Goal: Find contact information: Find contact information

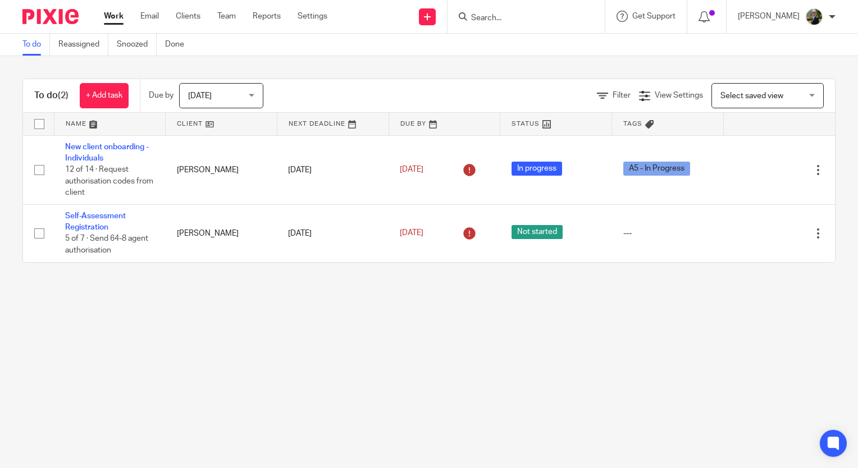
click at [525, 17] on input "Search" at bounding box center [520, 18] width 101 height 10
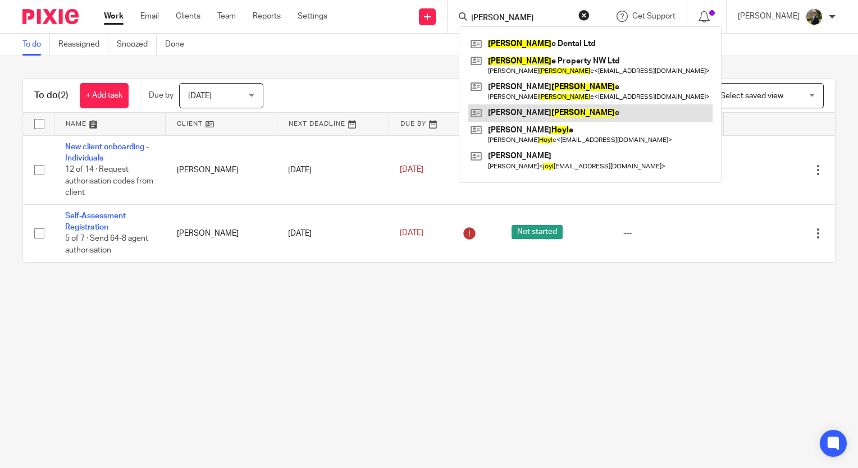
type input "doyl"
click at [531, 116] on link at bounding box center [590, 112] width 245 height 17
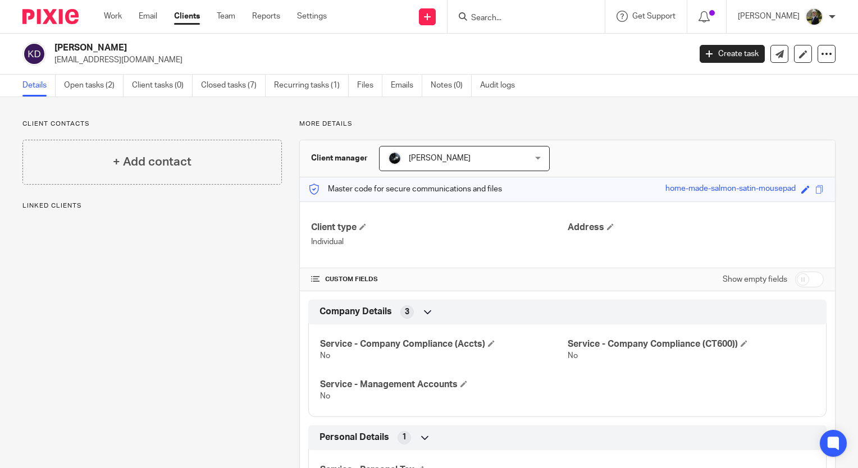
click at [508, 13] on input "Search" at bounding box center [520, 18] width 101 height 10
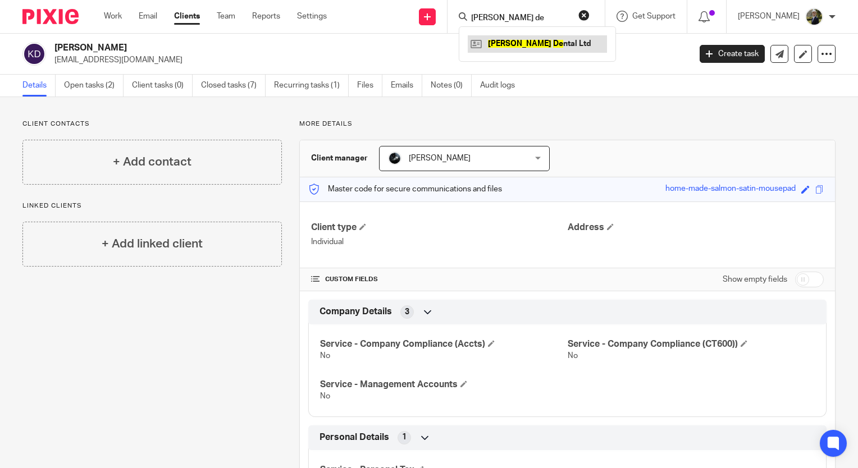
type input "[PERSON_NAME] de"
click at [523, 42] on link at bounding box center [537, 43] width 139 height 17
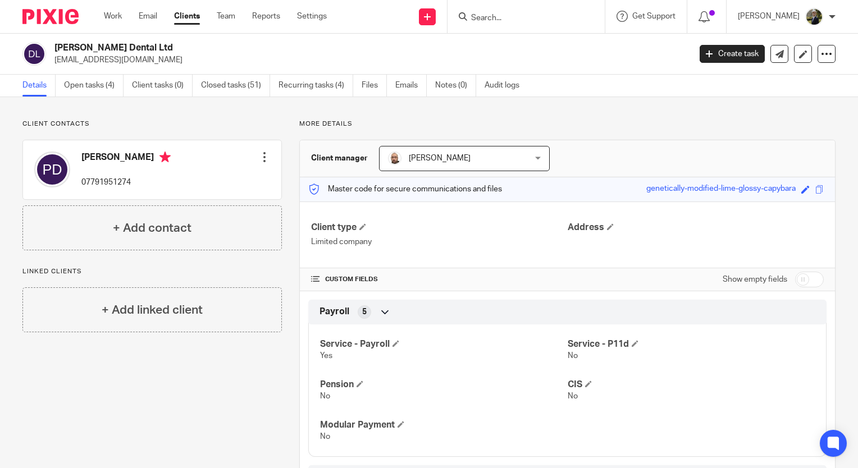
drag, startPoint x: 518, startPoint y: 30, endPoint x: 510, endPoint y: 26, distance: 8.8
click at [517, 30] on div at bounding box center [526, 16] width 157 height 33
click at [508, 22] on input "Search" at bounding box center [520, 18] width 101 height 10
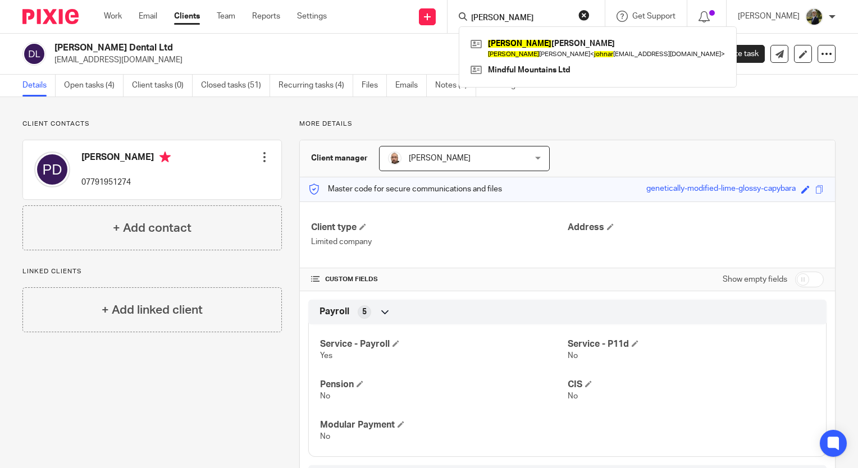
type input "john ar"
click at [411, 124] on p "More details" at bounding box center [567, 124] width 536 height 9
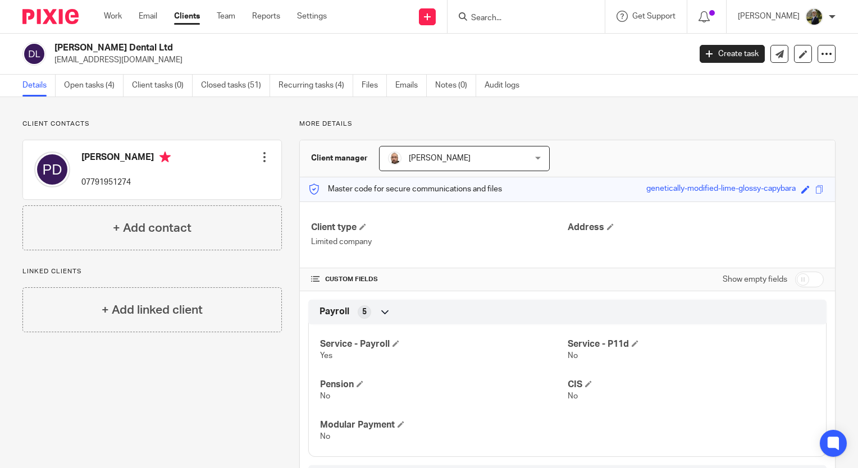
click at [494, 15] on input "Search" at bounding box center [520, 18] width 101 height 10
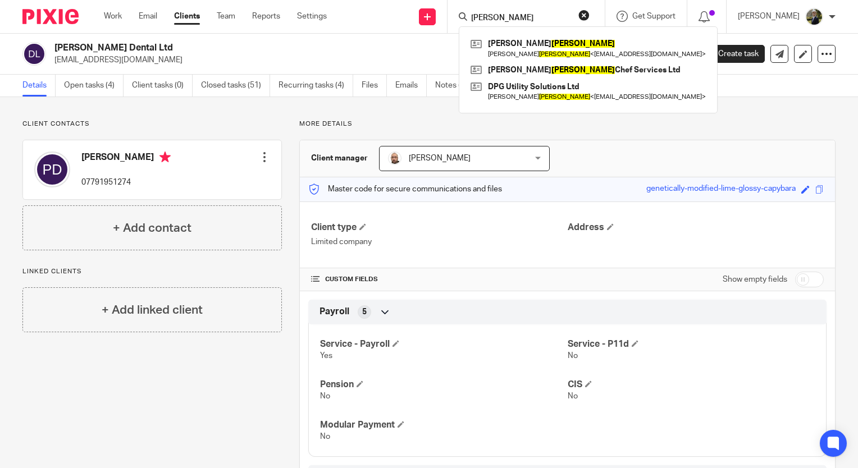
type input "goodman"
click at [685, 101] on div "Client contacts pete doyle 07791951274 Edit contact Create client from contact …" at bounding box center [429, 436] width 858 height 678
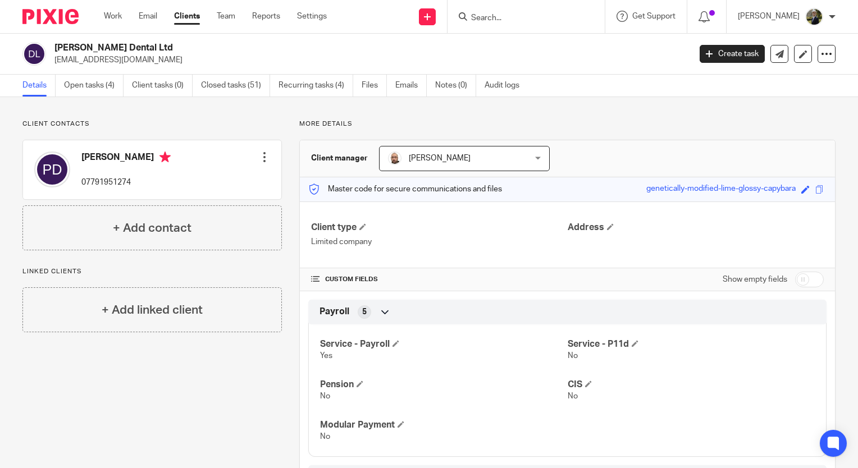
click at [444, 127] on p "More details" at bounding box center [567, 124] width 536 height 9
click at [201, 425] on div "Client contacts pete doyle 07791951274 Edit contact Create client from contact …" at bounding box center [143, 436] width 277 height 633
click at [500, 13] on input "Search" at bounding box center [520, 18] width 101 height 10
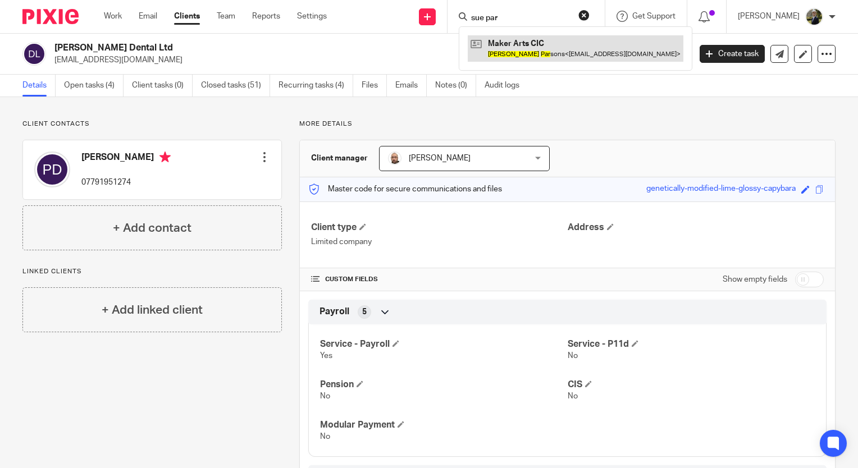
type input "sue par"
click at [524, 43] on link at bounding box center [576, 48] width 216 height 26
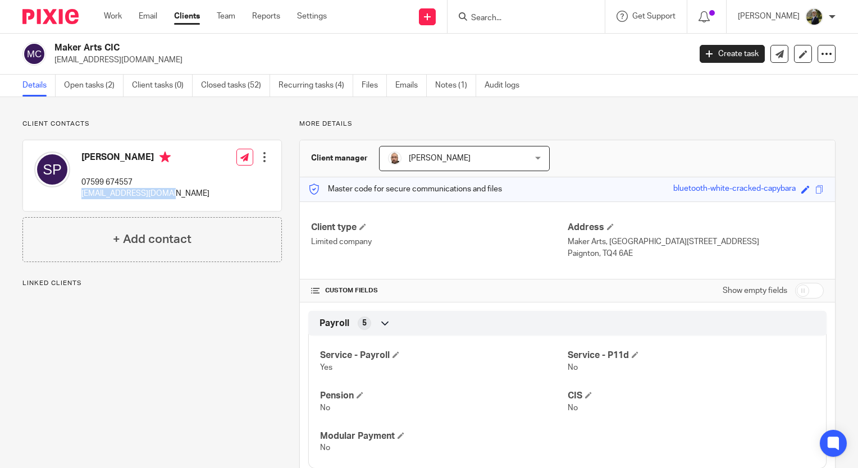
drag, startPoint x: 189, startPoint y: 189, endPoint x: 80, endPoint y: 195, distance: 109.1
click at [80, 195] on div "Sue Parsons 07599 674557 comcatsue@yahoo.co.uk Edit contact Create client from …" at bounding box center [152, 175] width 258 height 71
copy p "[EMAIL_ADDRESS][DOMAIN_NAME]"
click at [526, 16] on input "Search" at bounding box center [520, 18] width 101 height 10
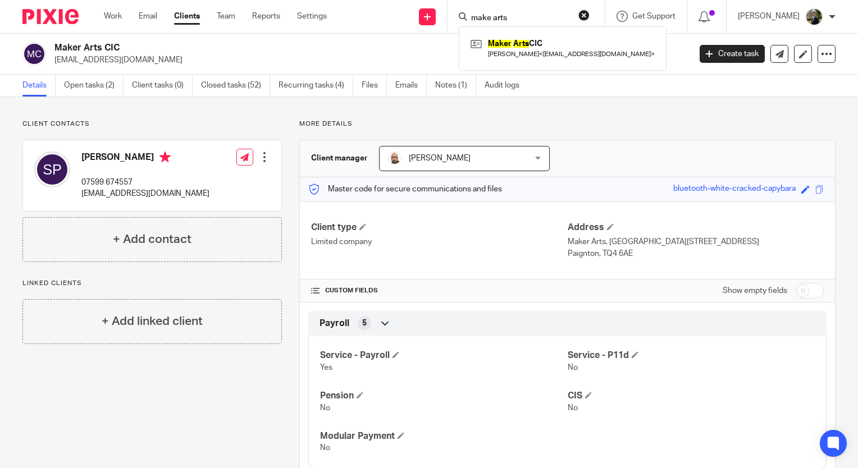
type input "make arts"
click at [526, 33] on div "Maker Arts CIC Sue Parsons < comcatsue@yahoo.co.uk >" at bounding box center [563, 48] width 208 height 44
click at [526, 44] on link at bounding box center [563, 48] width 190 height 26
click at [496, 17] on input "Search" at bounding box center [520, 18] width 101 height 10
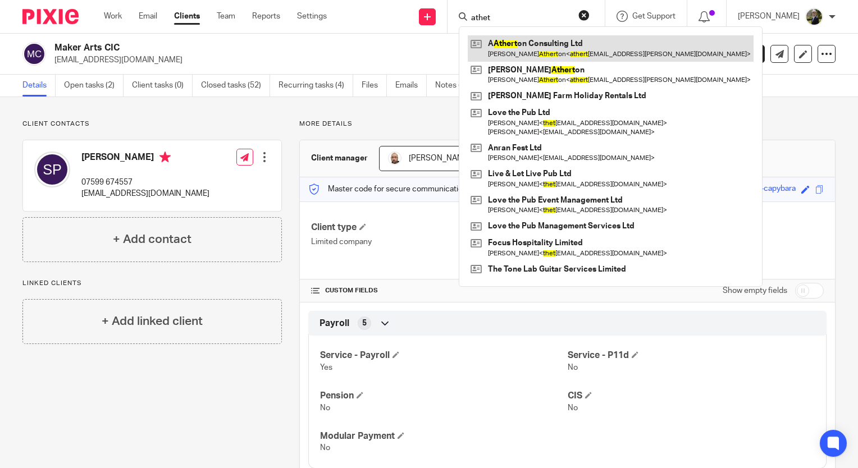
type input "athet"
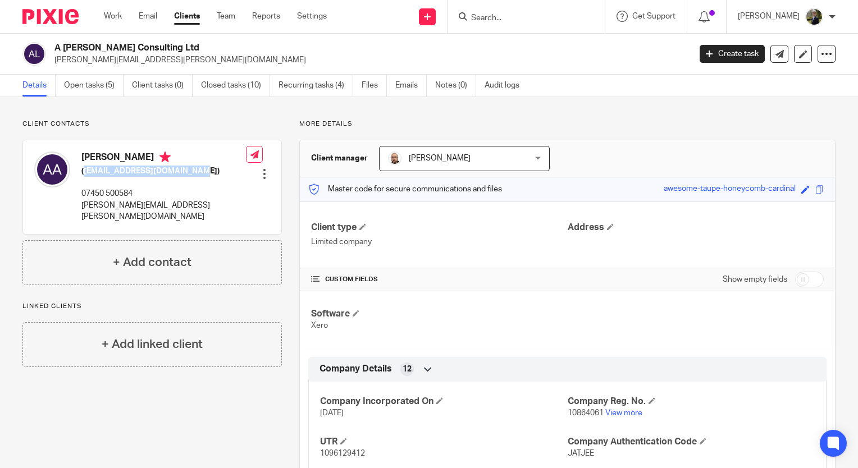
drag, startPoint x: 198, startPoint y: 170, endPoint x: 85, endPoint y: 169, distance: 112.9
click at [85, 169] on h5 "([EMAIL_ADDRESS][DOMAIN_NAME])" at bounding box center [163, 171] width 165 height 11
copy h5 "[EMAIL_ADDRESS][DOMAIN_NAME]"
click at [496, 17] on input "Search" at bounding box center [520, 18] width 101 height 10
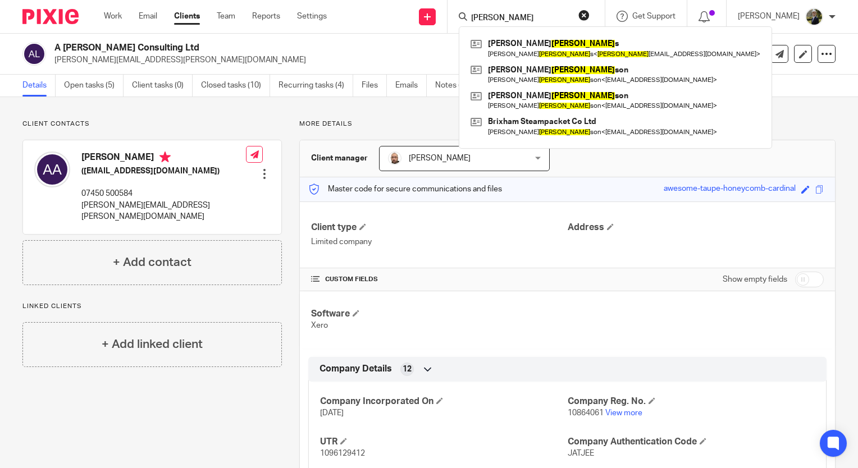
type input "[PERSON_NAME]"
click at [34, 17] on img at bounding box center [50, 16] width 56 height 15
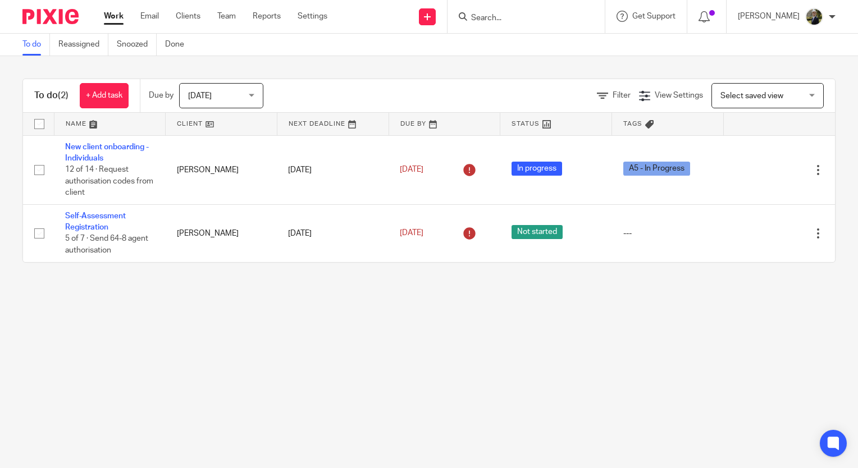
click at [537, 17] on input "Search" at bounding box center [520, 18] width 101 height 10
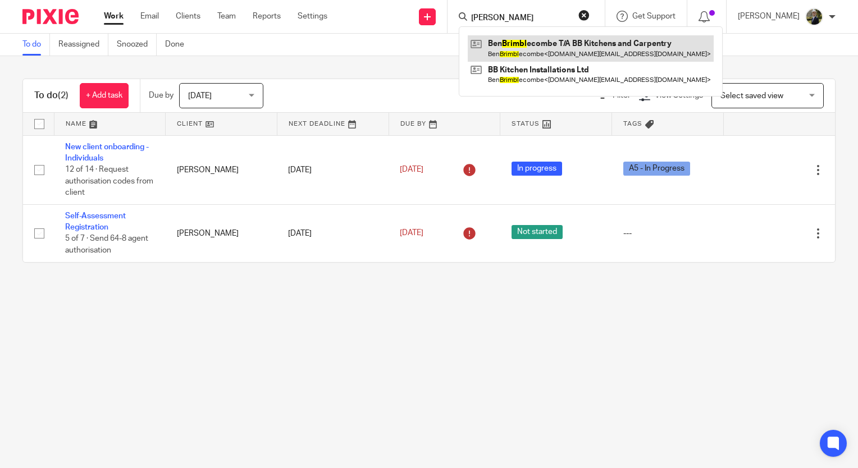
type input "[PERSON_NAME]"
click at [537, 53] on link at bounding box center [591, 48] width 246 height 26
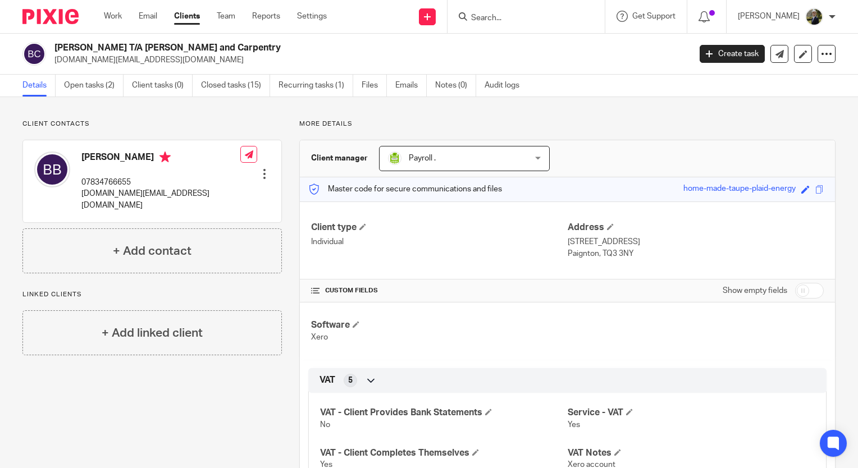
click at [532, 15] on input "Search" at bounding box center [520, 18] width 101 height 10
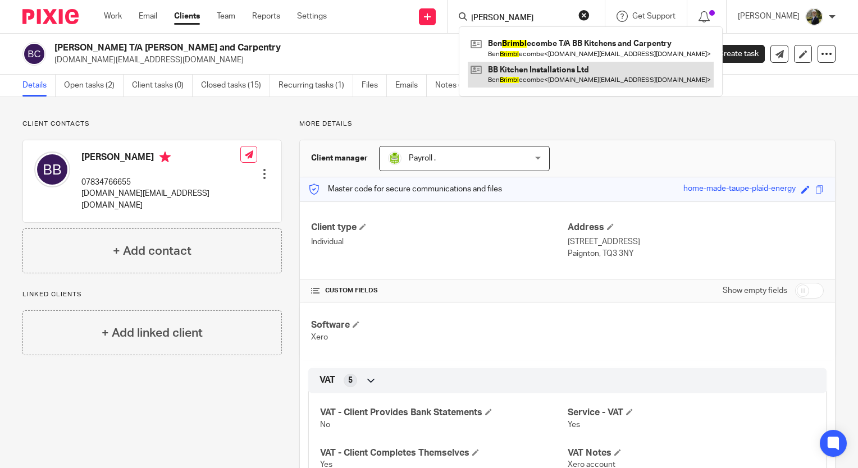
type input "ben brimbl"
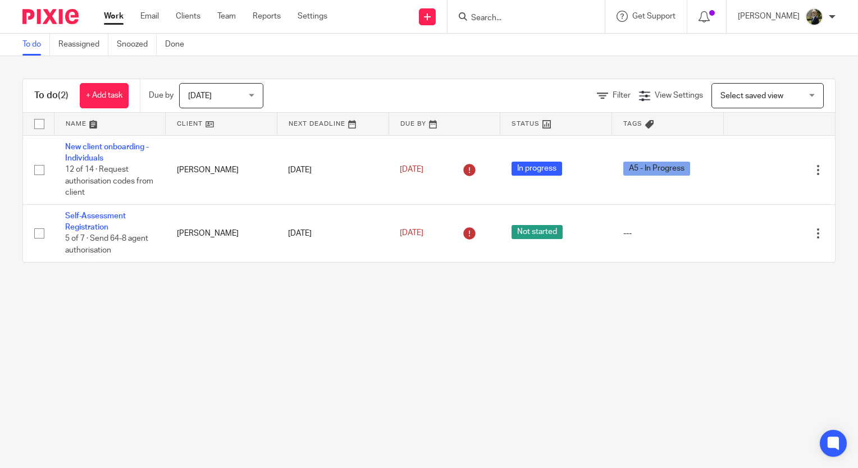
click at [541, 19] on input "Search" at bounding box center [520, 18] width 101 height 10
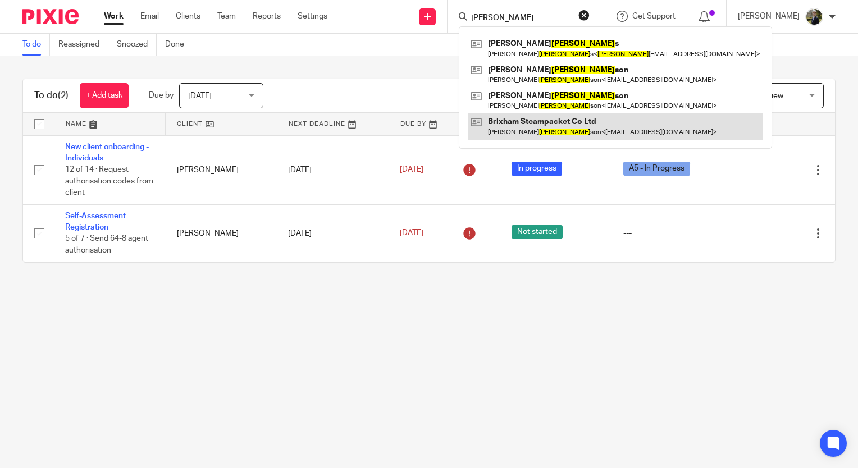
type input "higgin"
click at [523, 118] on link at bounding box center [615, 126] width 295 height 26
